Goal: Answer question/provide support

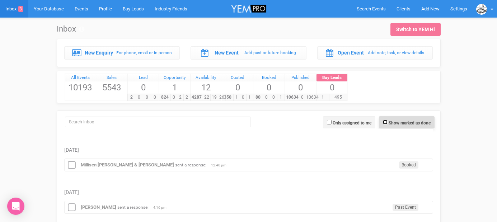
click at [384, 124] on input "Show marked as done" at bounding box center [385, 122] width 5 height 5
checkbox input "true"
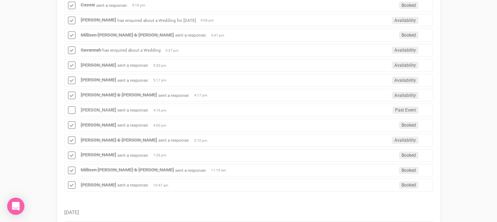
scroll to position [47, 0]
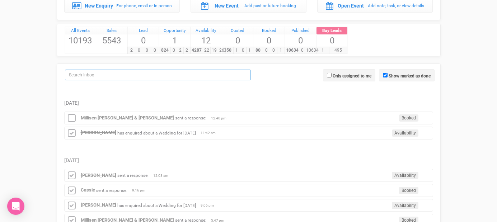
click at [202, 75] on input "search" at bounding box center [158, 75] width 186 height 11
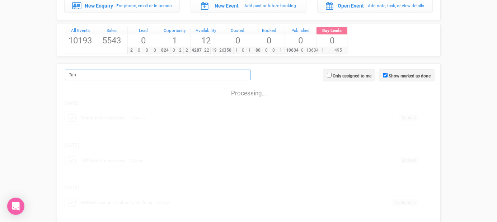
scroll to position [0, 0]
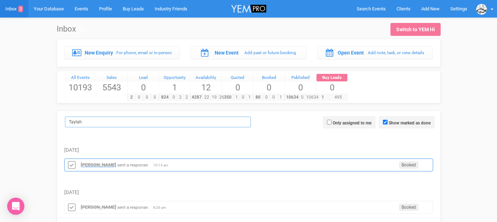
type input "Taylah"
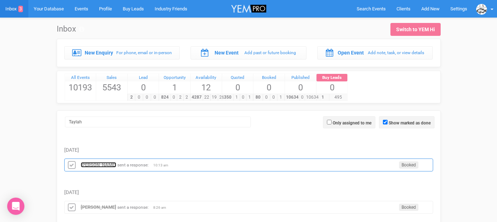
click at [102, 164] on strong "[PERSON_NAME]" at bounding box center [99, 164] width 36 height 5
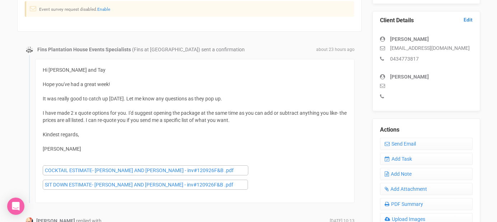
scroll to position [193, 0]
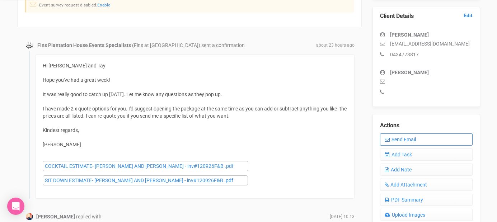
click at [392, 140] on link "Send Email" at bounding box center [426, 139] width 93 height 12
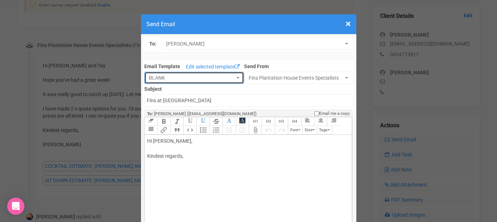
click at [214, 78] on span "BLANK" at bounding box center [192, 77] width 86 height 7
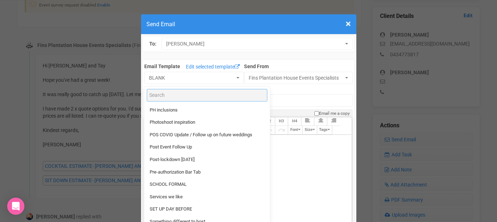
scroll to position [587, 0]
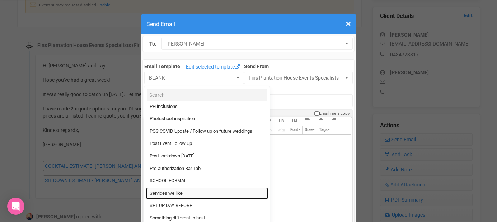
click at [174, 191] on span "Services we like" at bounding box center [166, 193] width 33 height 7
select select "89869"
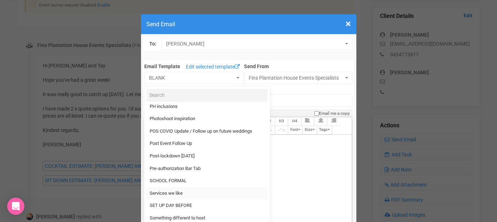
type input "Fins Plantation House and services we like"
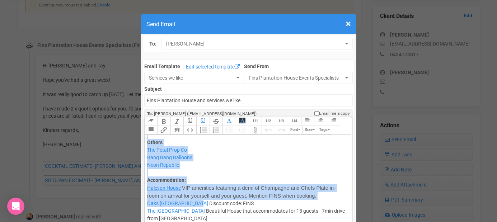
scroll to position [1085, 0]
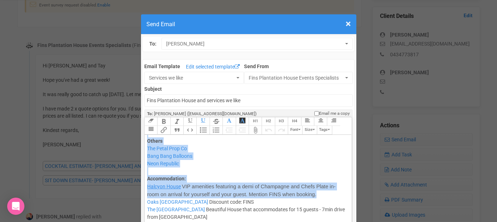
drag, startPoint x: 152, startPoint y: 139, endPoint x: 287, endPoint y: 201, distance: 147.7
click at [287, 201] on trix-editor "Hi , Thanks for your email. Please find below our preferred supplier list, whic…" at bounding box center [248, 201] width 207 height 133
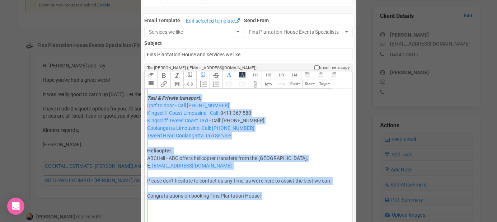
scroll to position [203, 0]
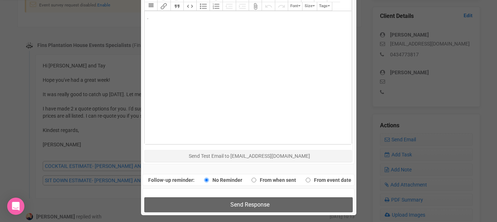
drag, startPoint x: 268, startPoint y: 150, endPoint x: 258, endPoint y: 227, distance: 78.5
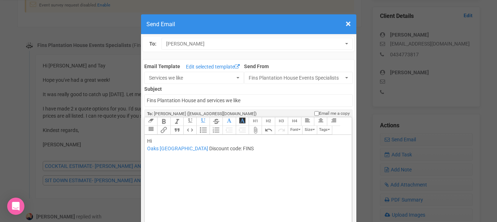
scroll to position [0, 0]
click at [166, 136] on trix-editor "Hi Oaks [GEOGRAPHIC_DATA] Discount code: FINS" at bounding box center [248, 201] width 207 height 133
click at [155, 141] on div "Hi Oaks [GEOGRAPHIC_DATA] Discount code: FINS" at bounding box center [246, 144] width 199 height 15
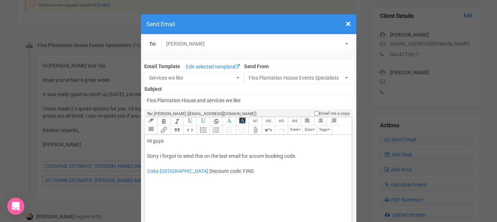
click at [156, 180] on trix-editor "Hi guys Sorry i forgot to send this on the last email for accom booking code. […" at bounding box center [248, 201] width 207 height 133
type trix-editor "<div>Hi guys<br><br>Sorry i forgot to send this on the last email for accom boo…"
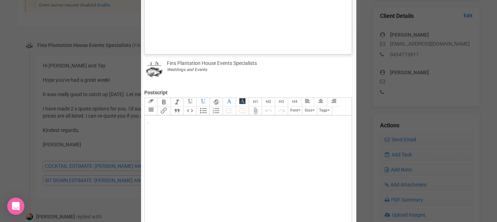
scroll to position [322, 0]
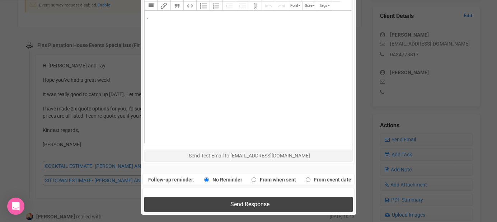
click at [194, 201] on button "Send Response" at bounding box center [248, 204] width 208 height 15
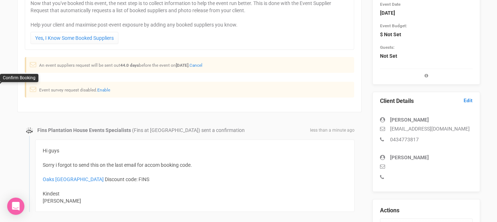
scroll to position [0, 0]
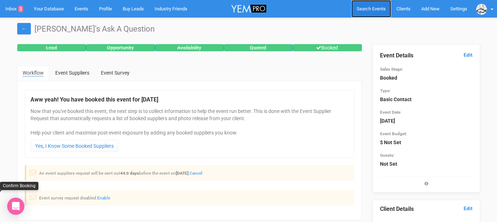
click at [371, 5] on link "Search Events" at bounding box center [371, 9] width 40 height 18
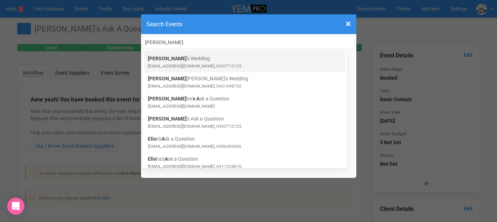
type input "[PERSON_NAME]"
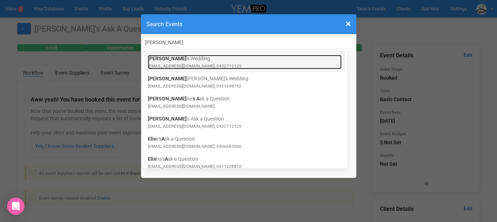
click at [205, 65] on small "[EMAIL_ADDRESS][DOMAIN_NAME], 0432712125" at bounding box center [195, 66] width 94 height 5
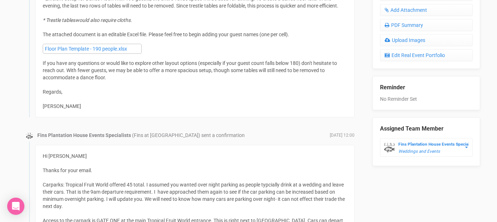
scroll to position [288, 0]
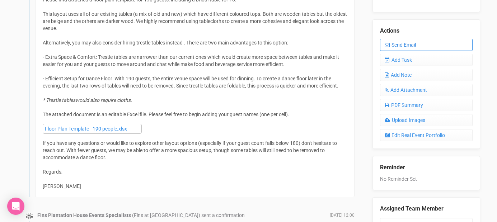
click at [395, 41] on link "Send Email" at bounding box center [426, 45] width 93 height 12
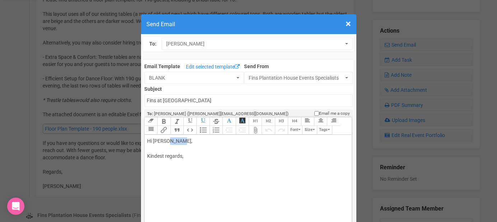
drag, startPoint x: 166, startPoint y: 140, endPoint x: 184, endPoint y: 141, distance: 18.0
click at [184, 141] on div "Hi Elisa Ting, Kindest regards," at bounding box center [246, 156] width 199 height 38
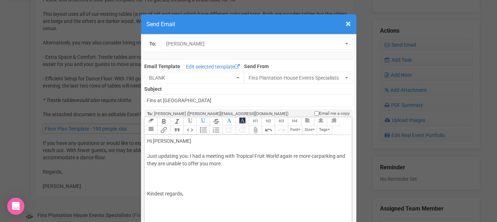
paste trix-editor "/div><ul><li><span style="font-size: 11pt;">As the car park is shared with Trop…"
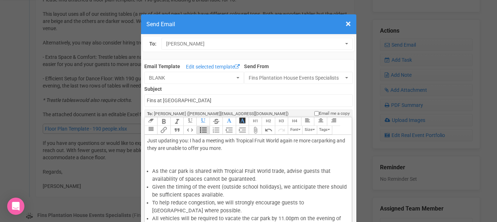
scroll to position [18, 0]
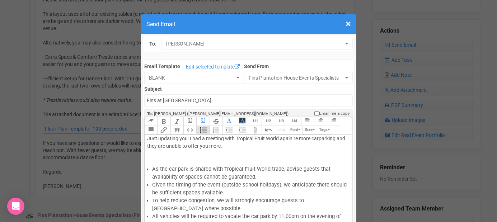
click at [230, 147] on div "Hi Elisa Just updating you: I had a meeting with Tropical Fruit World again re …" at bounding box center [246, 142] width 199 height 45
click at [297, 138] on div "Hi Elisa Just updating you: I had a meeting with Tropical Fruit World again re …" at bounding box center [246, 142] width 199 height 45
click at [327, 138] on div "Hi Elisa Just updating you: I had a meeting with Tropical Fruit World again reg…" at bounding box center [246, 142] width 199 height 45
click at [255, 146] on div "Hi Elisa Just updating you: I had a meeting with Tropical Fruit World again reg…" at bounding box center [246, 142] width 199 height 45
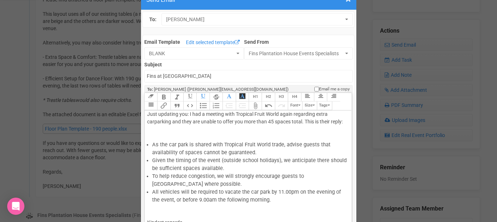
scroll to position [29, 0]
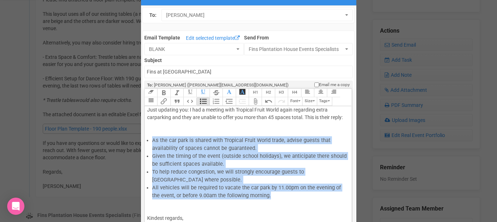
drag, startPoint x: 263, startPoint y: 196, endPoint x: 146, endPoint y: 142, distance: 129.0
click at [146, 142] on trix-editor "Hi Elisa Just updating you: I had a meeting with Tropical Fruit World again reg…" at bounding box center [248, 172] width 207 height 133
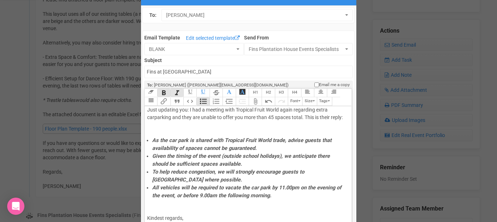
click at [184, 202] on div "Kindest regards," at bounding box center [246, 218] width 199 height 38
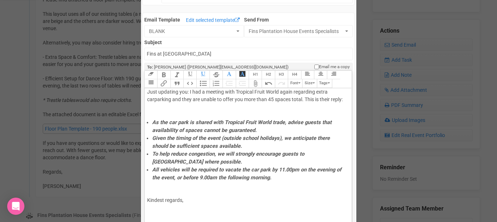
scroll to position [48, 0]
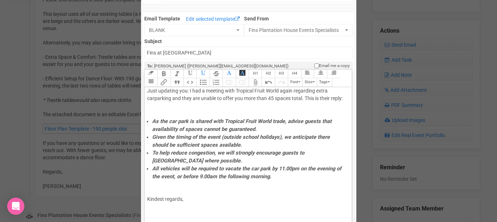
click at [276, 175] on li "All vehicles will be required to vacate the car park by 11.00pm on the evening …" at bounding box center [249, 173] width 194 height 16
click at [253, 202] on div "Kindest regards," at bounding box center [246, 199] width 199 height 38
type trix-editor "<div>Hi Elisa&nbsp;<br><br>Just updating you: I had a meeting with Tropical Fru…"
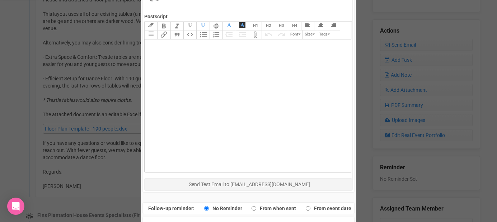
scroll to position [391, 0]
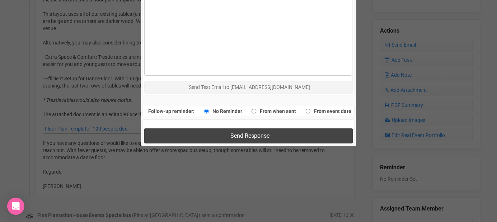
click at [278, 137] on button "Send Response" at bounding box center [248, 135] width 208 height 15
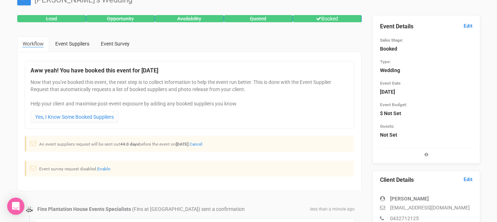
scroll to position [0, 0]
